Goal: Task Accomplishment & Management: Use online tool/utility

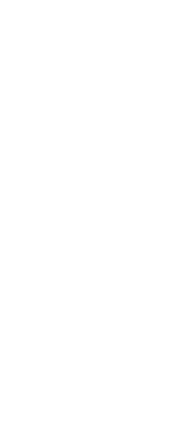
click at [6, 215] on body at bounding box center [97, 210] width 194 height 421
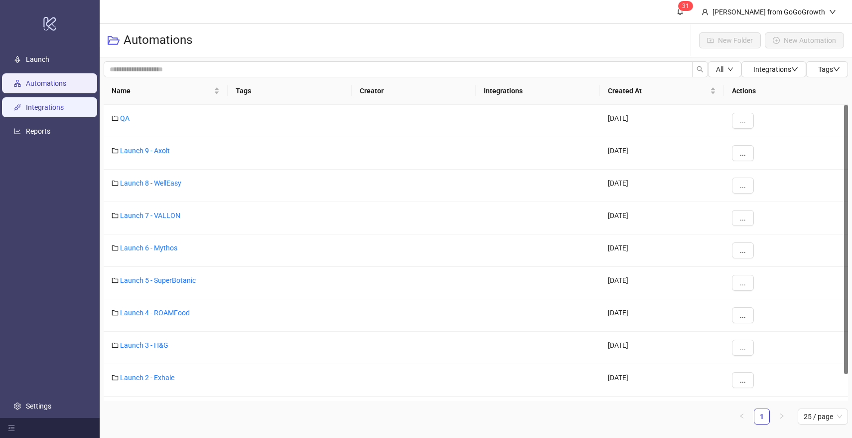
click at [44, 110] on link "Integrations" at bounding box center [45, 107] width 38 height 8
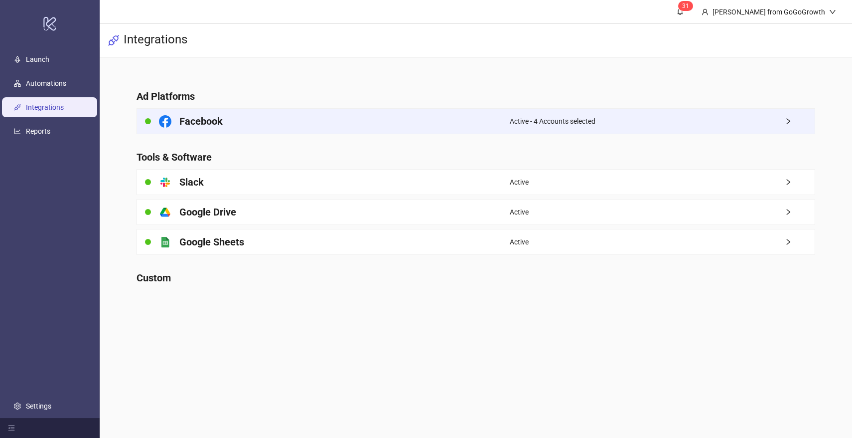
click at [209, 120] on h4 "Facebook" at bounding box center [200, 121] width 43 height 14
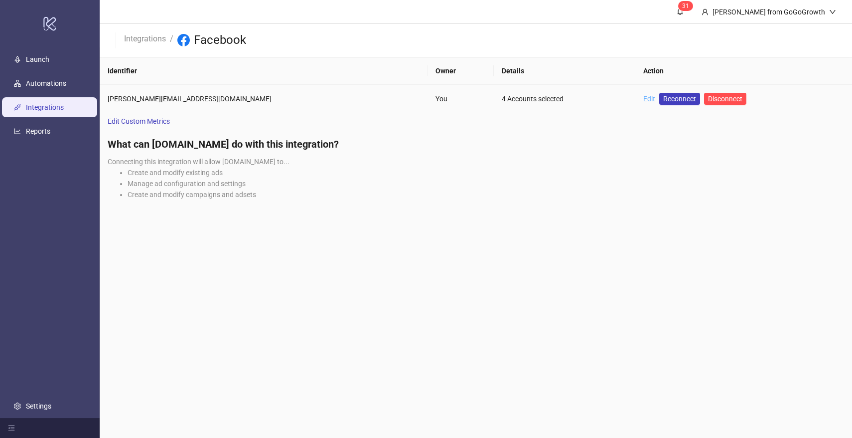
click at [643, 101] on link "Edit" at bounding box center [649, 99] width 12 height 8
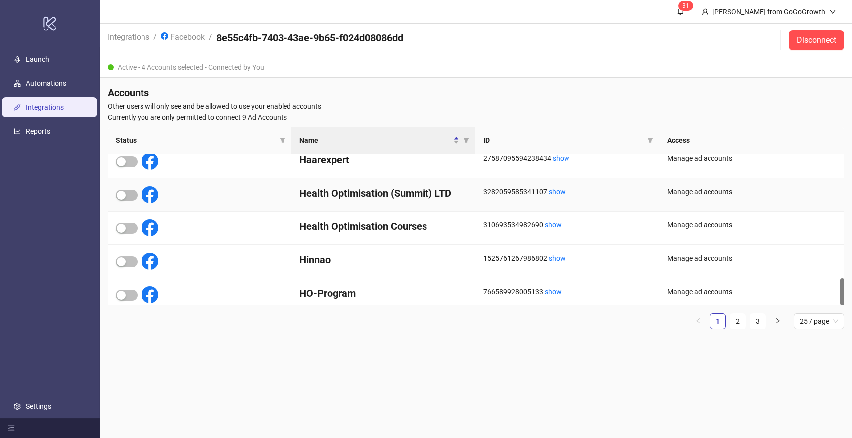
scroll to position [695, 0]
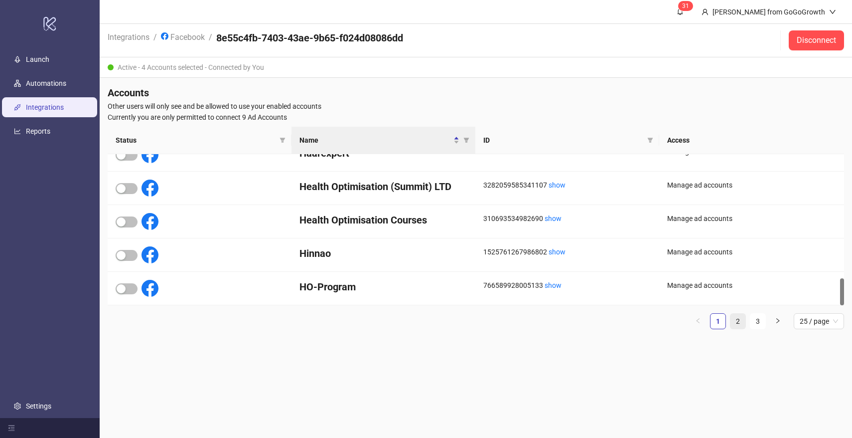
click at [733, 318] on link "2" at bounding box center [738, 320] width 15 height 15
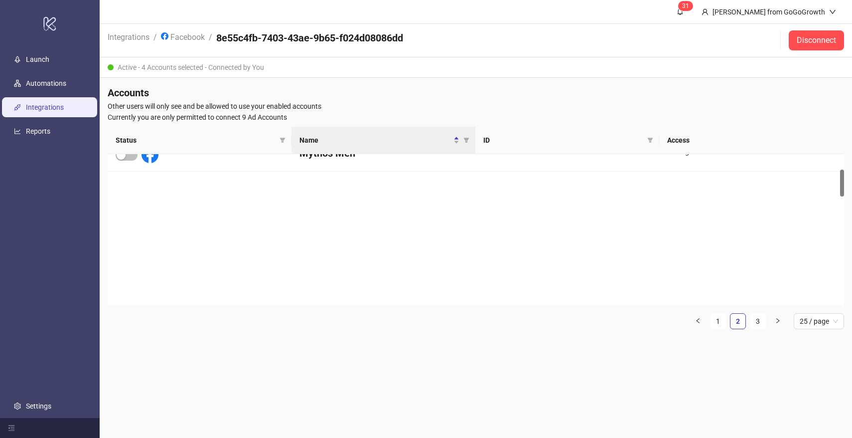
scroll to position [0, 0]
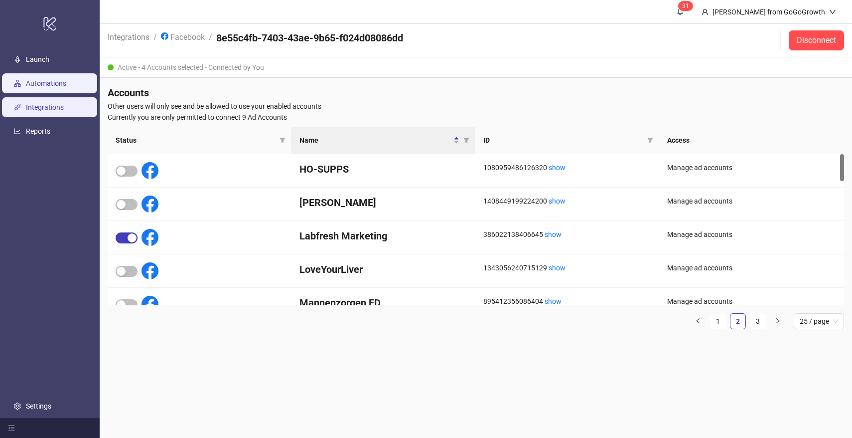
click at [44, 82] on link "Automations" at bounding box center [46, 83] width 40 height 8
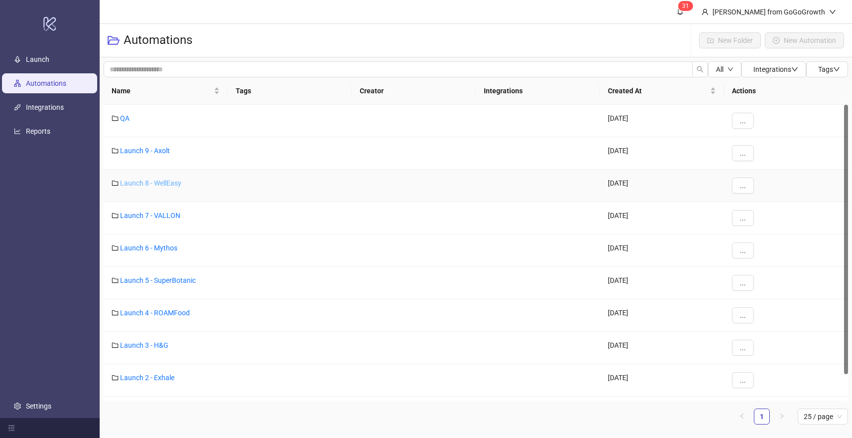
click at [154, 182] on link "Launch 8 - WellEasy" at bounding box center [150, 183] width 61 height 8
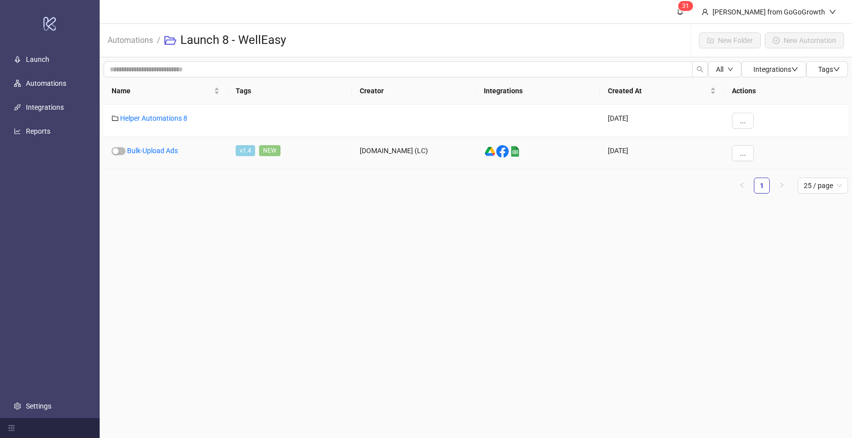
click at [162, 144] on div "Bulk-Upload Ads" at bounding box center [166, 153] width 124 height 32
click at [161, 147] on link "Bulk-Upload Ads" at bounding box center [152, 151] width 51 height 8
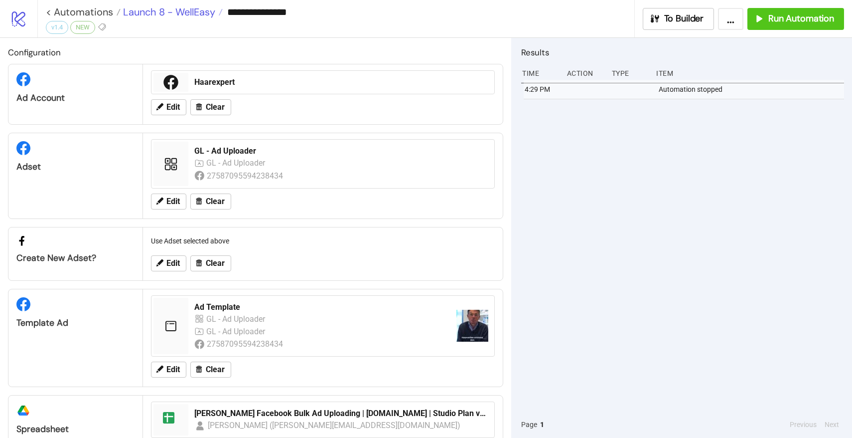
click at [185, 8] on span "Launch 8 - WellEasy" at bounding box center [168, 11] width 95 height 13
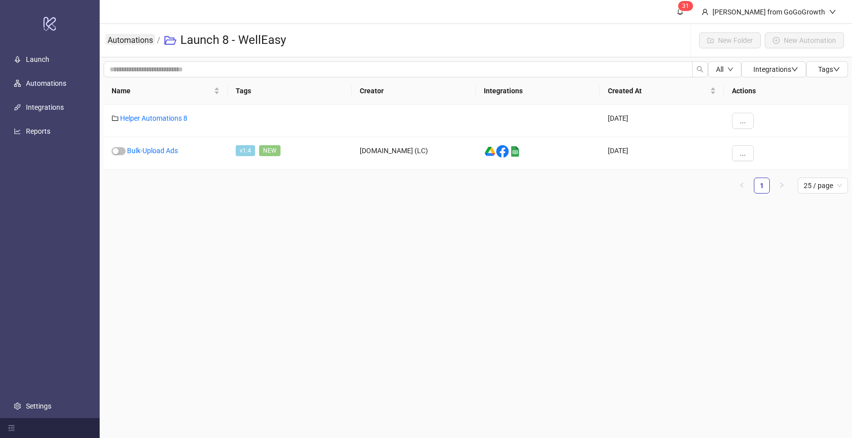
click at [144, 41] on link "Automations" at bounding box center [130, 39] width 49 height 11
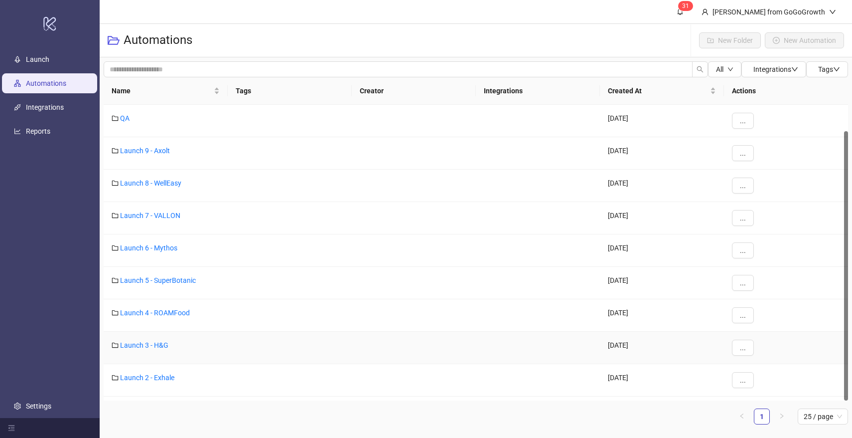
scroll to position [28, 0]
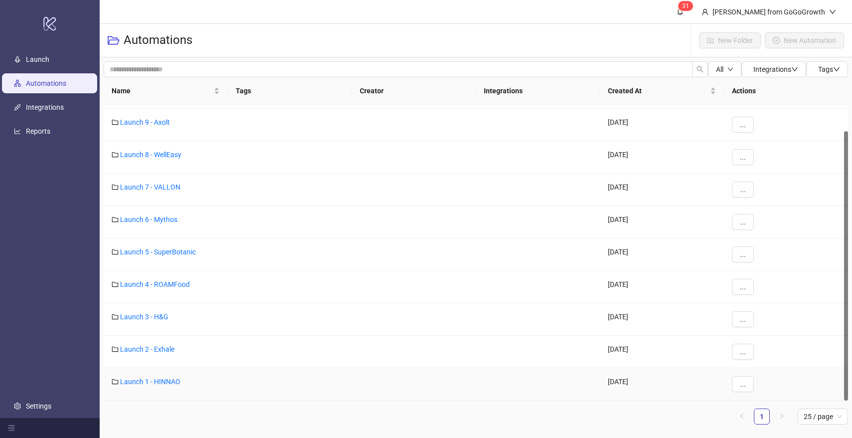
click at [149, 376] on div "Launch 1 - HINNAO" at bounding box center [166, 384] width 124 height 32
click at [148, 378] on link "Launch 1 - HINNAO" at bounding box center [150, 381] width 60 height 8
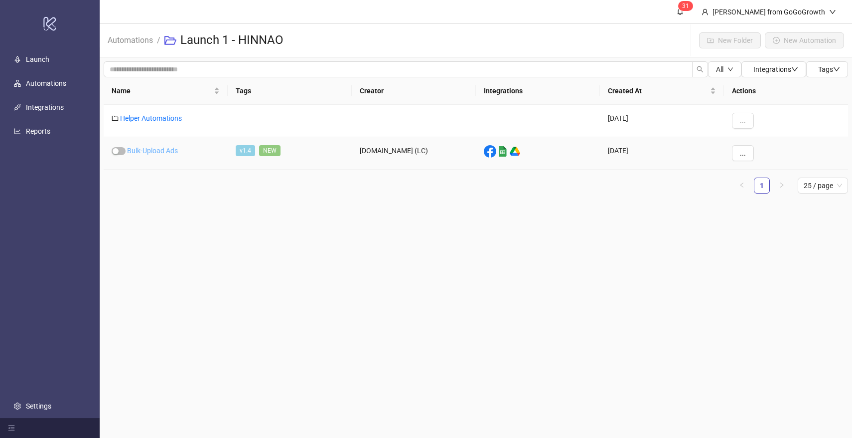
click at [159, 147] on link "Bulk-Upload Ads" at bounding box center [152, 151] width 51 height 8
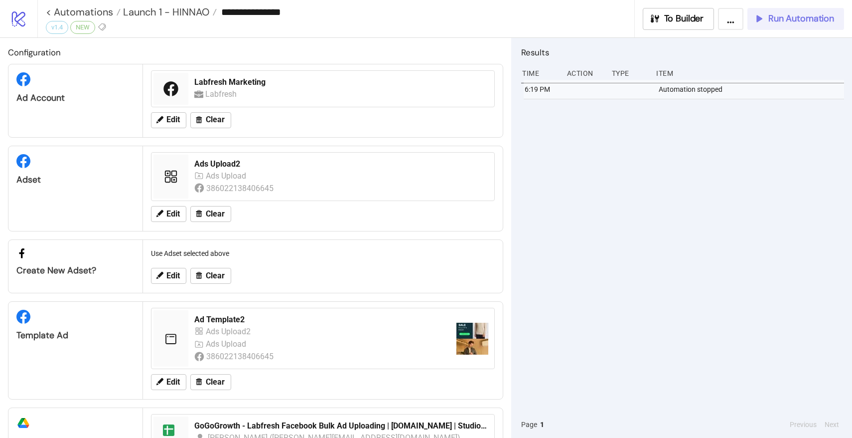
click at [801, 20] on span "Run Automation" at bounding box center [801, 18] width 66 height 11
